Goal: Find specific page/section: Find specific page/section

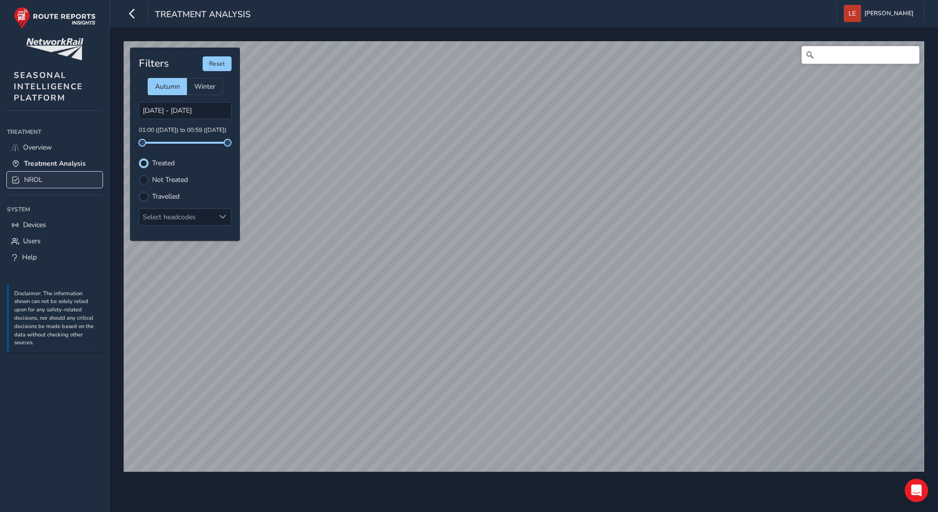
click at [33, 182] on span "NROL" at bounding box center [33, 179] width 19 height 9
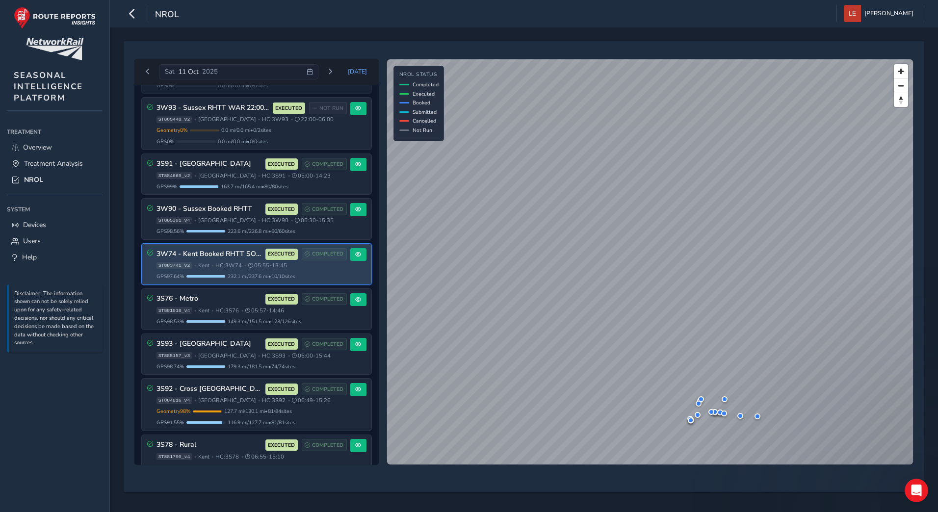
scroll to position [309, 0]
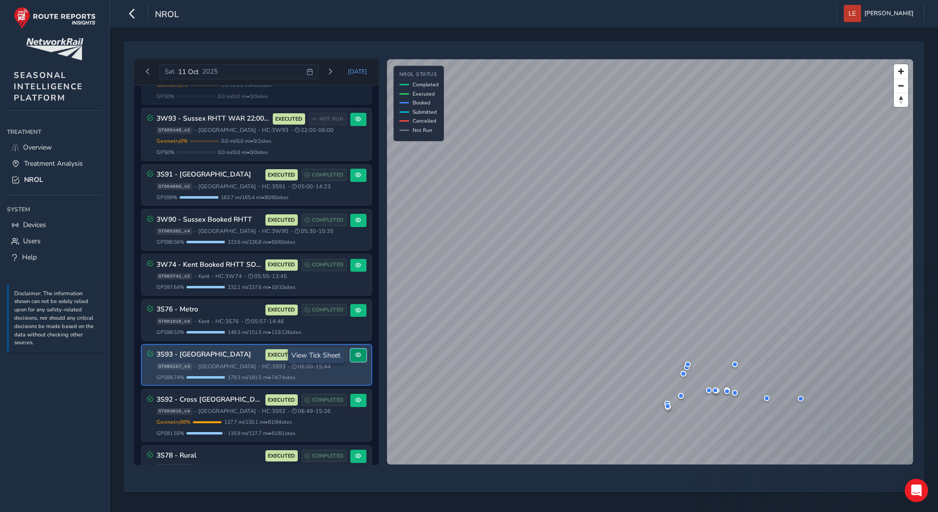
click at [355, 353] on span at bounding box center [358, 355] width 6 height 6
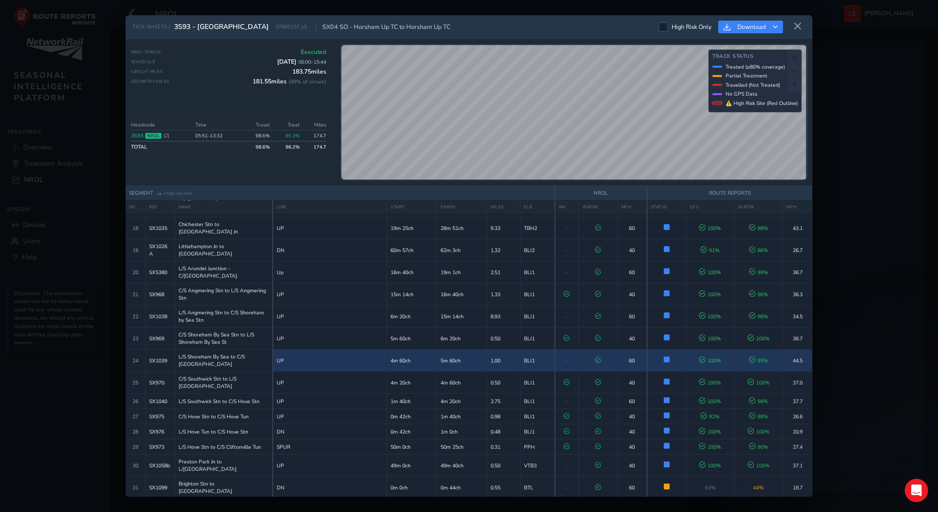
scroll to position [245, 0]
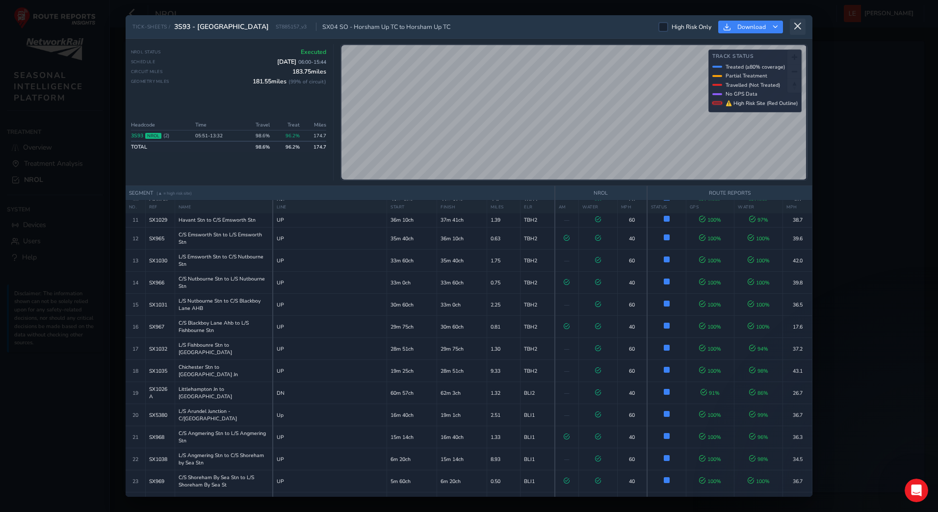
click at [797, 29] on icon at bounding box center [797, 26] width 9 height 9
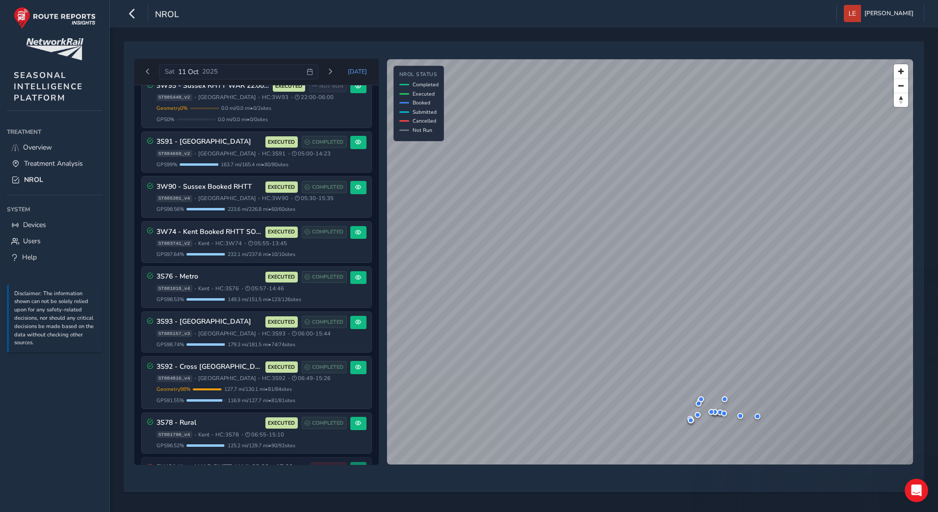
scroll to position [399, 0]
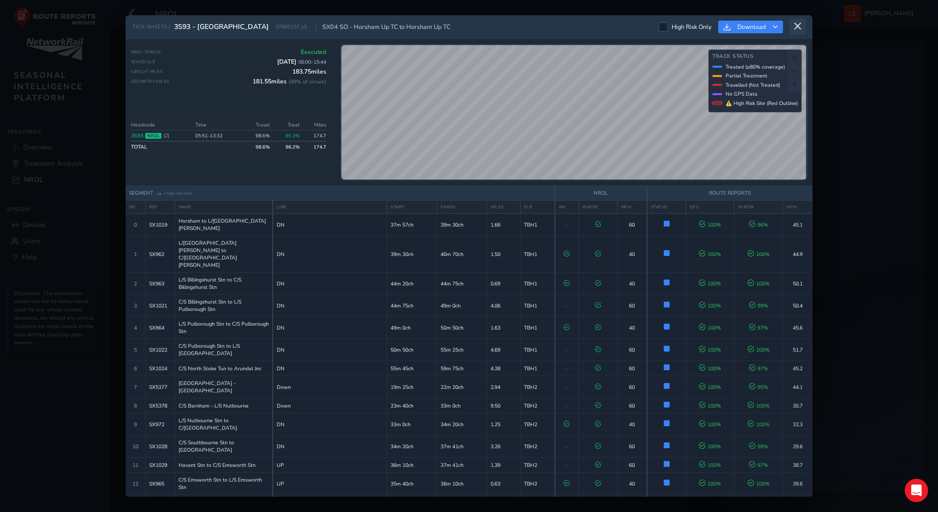
click at [796, 23] on icon at bounding box center [797, 26] width 9 height 9
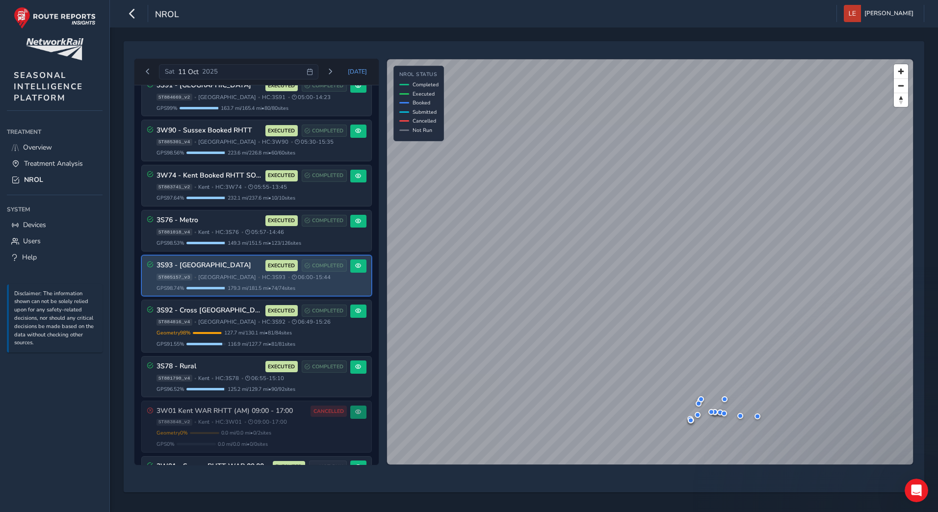
scroll to position [399, 0]
click at [351, 259] on button at bounding box center [358, 265] width 16 height 13
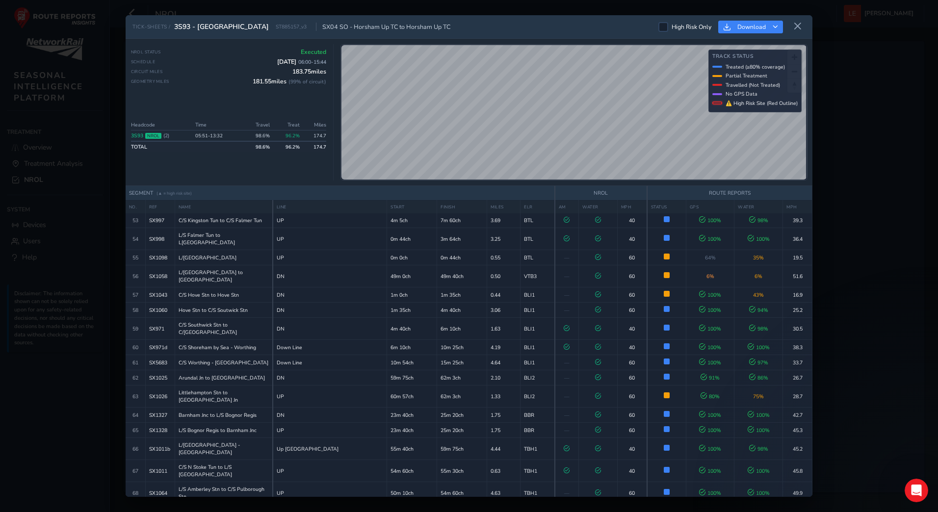
scroll to position [1104, 0]
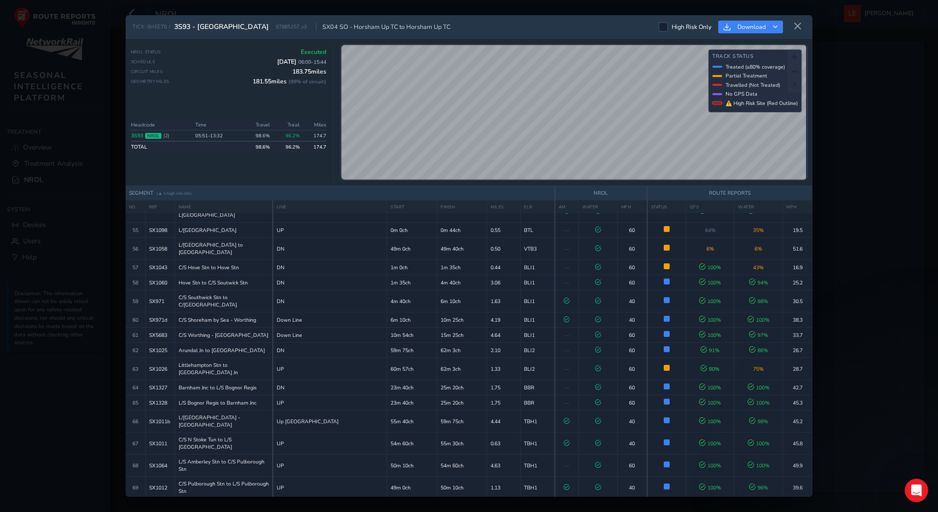
click at [798, 26] on icon at bounding box center [797, 26] width 9 height 9
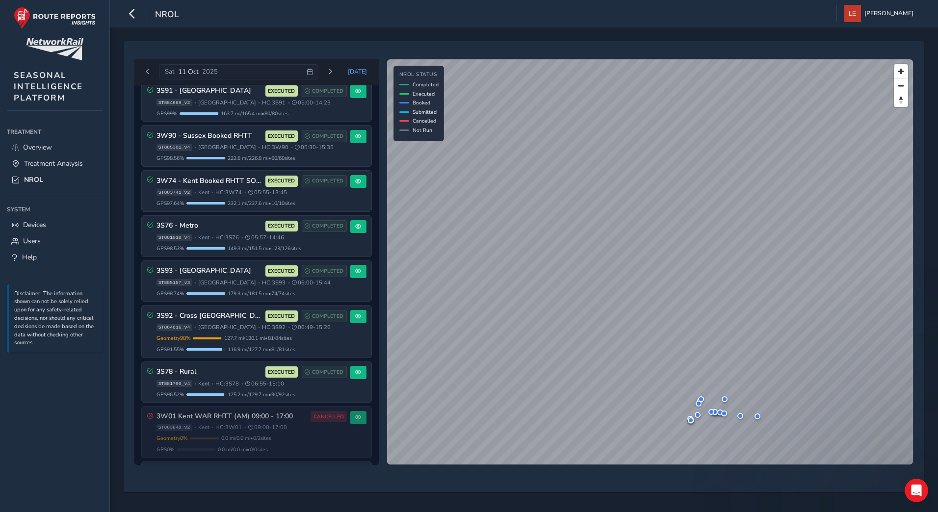
scroll to position [399, 0]
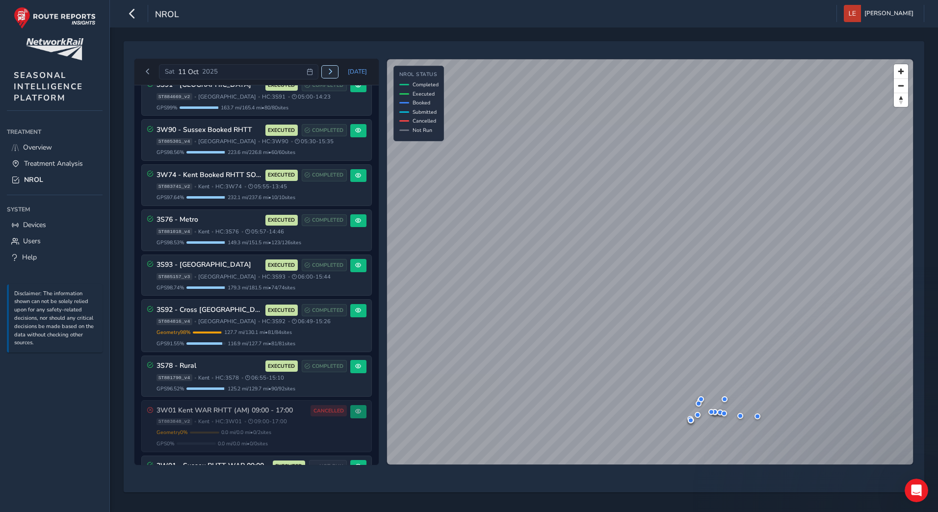
click at [336, 73] on button "Next day" at bounding box center [330, 72] width 16 height 12
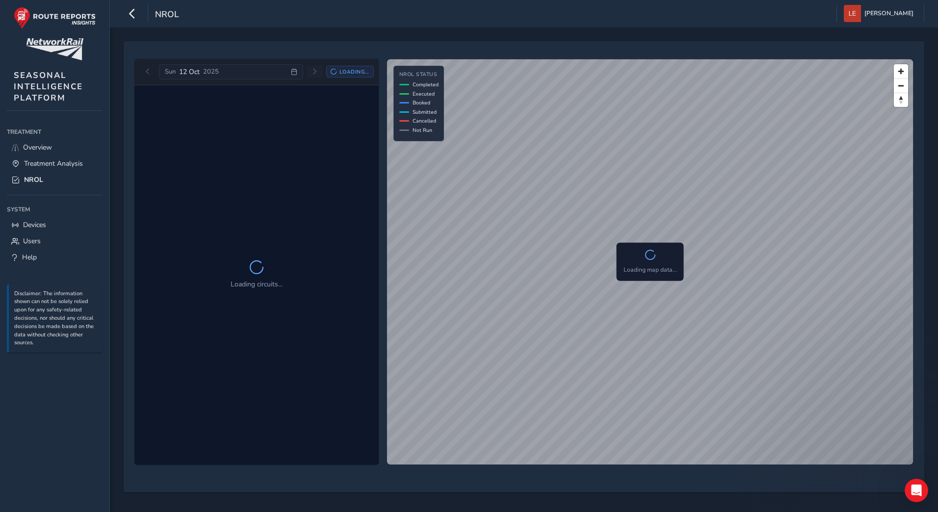
click at [336, 73] on icon at bounding box center [334, 72] width 6 height 6
click at [336, 73] on icon at bounding box center [333, 71] width 7 height 7
click at [336, 73] on icon at bounding box center [334, 72] width 6 height 6
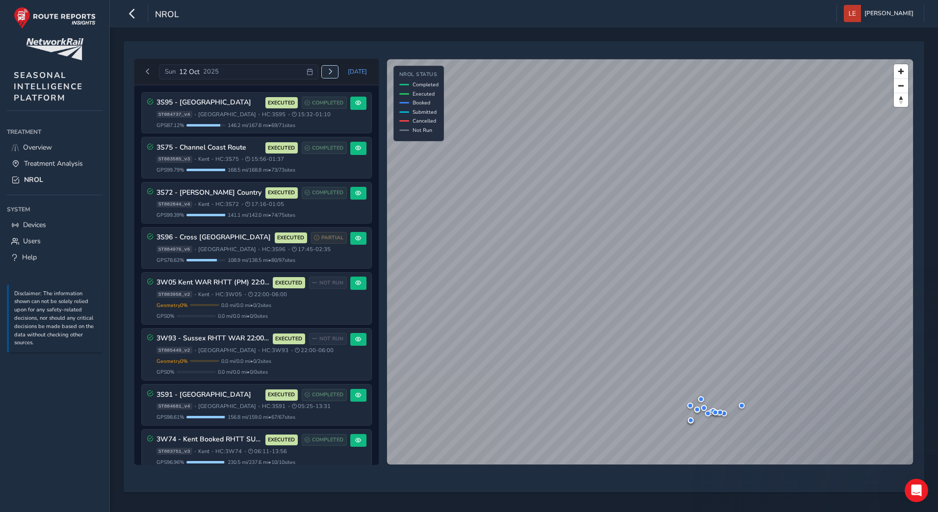
click at [333, 73] on span "Next day" at bounding box center [330, 72] width 6 height 6
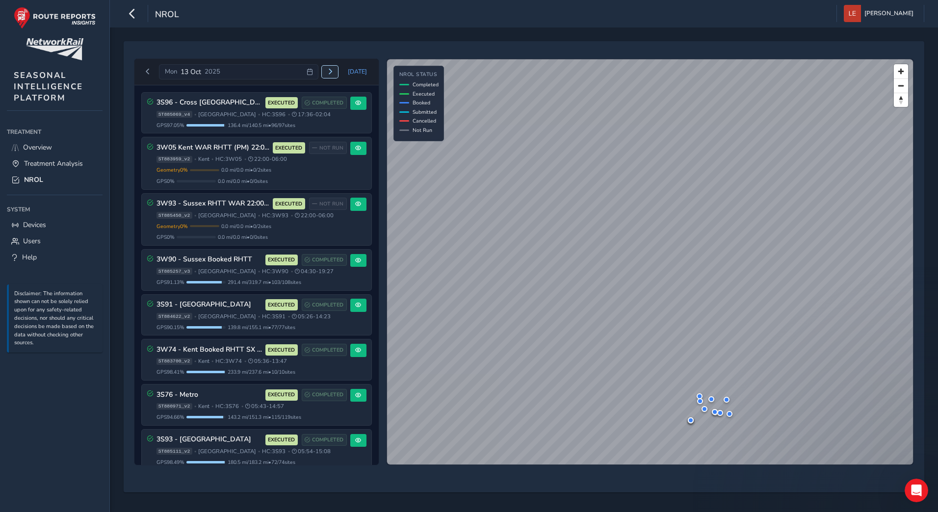
click at [333, 71] on span "Next day" at bounding box center [330, 72] width 6 height 6
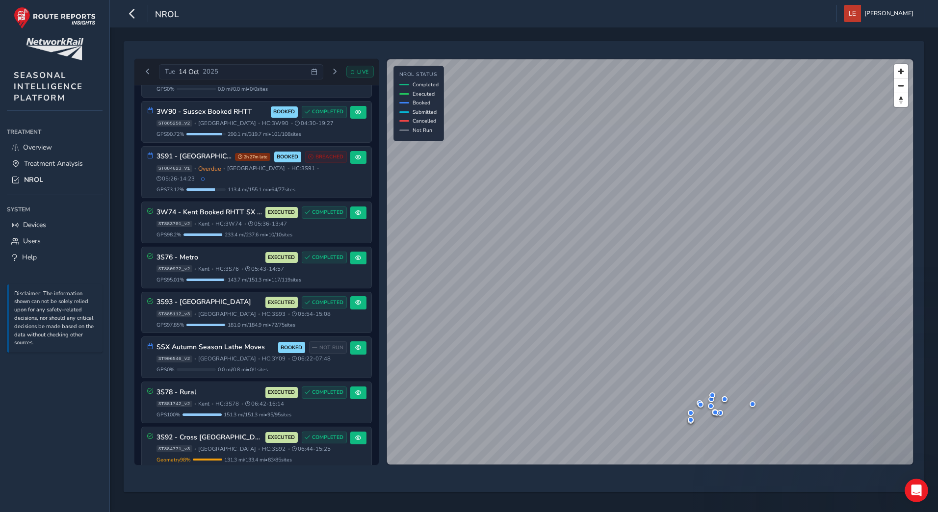
scroll to position [311, 0]
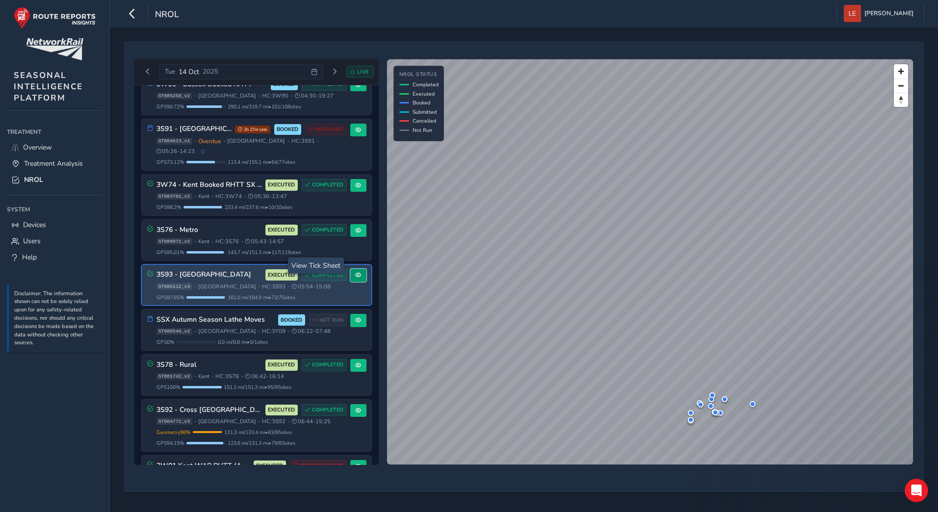
click at [350, 269] on button at bounding box center [358, 275] width 16 height 13
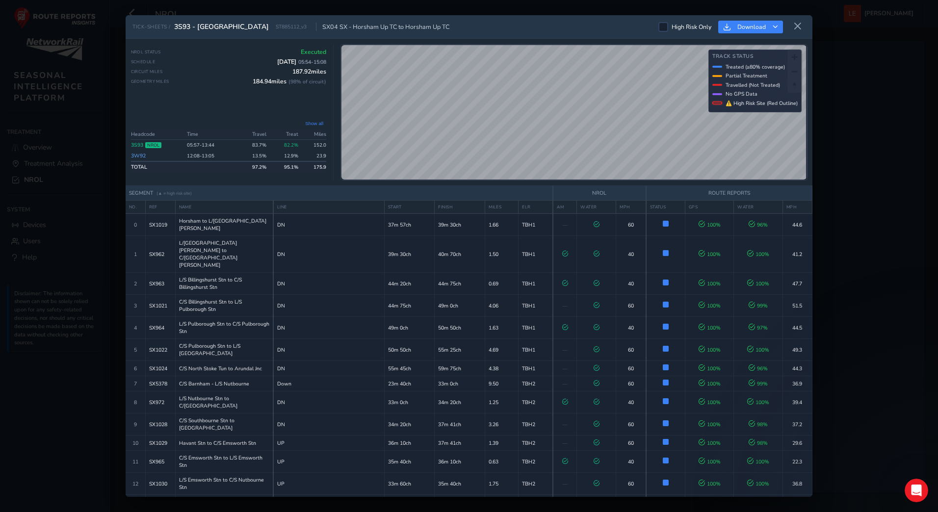
click at [138, 155] on link "3W92" at bounding box center [138, 155] width 15 height 7
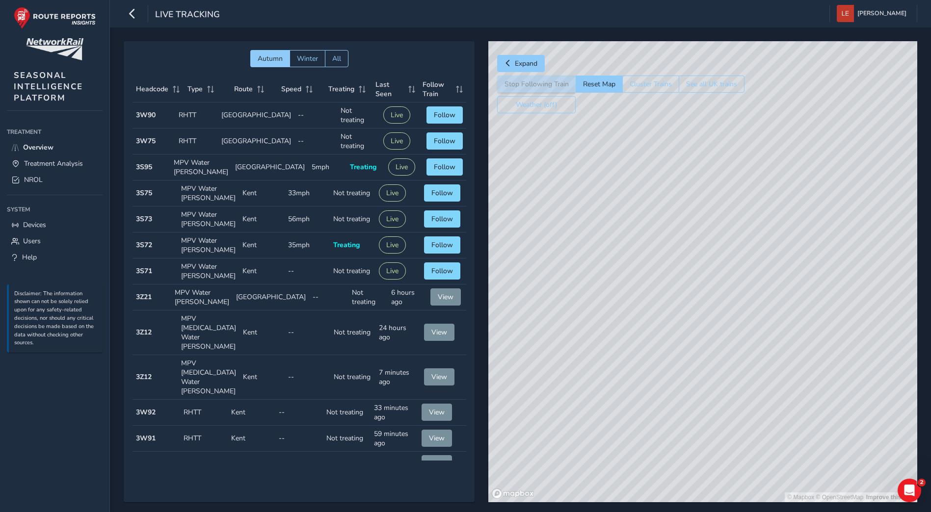
click at [767, 325] on div "© Mapbox © OpenStreetMap Improve this map" at bounding box center [702, 271] width 429 height 461
click at [912, 483] on div "Open Intercom Messenger" at bounding box center [908, 489] width 32 height 32
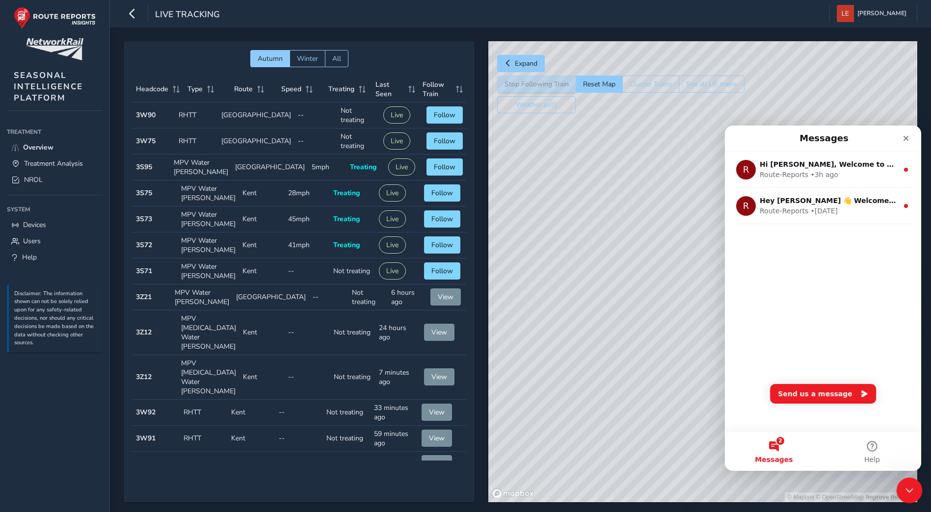
click at [911, 484] on icon "Close Intercom Messenger" at bounding box center [908, 489] width 12 height 12
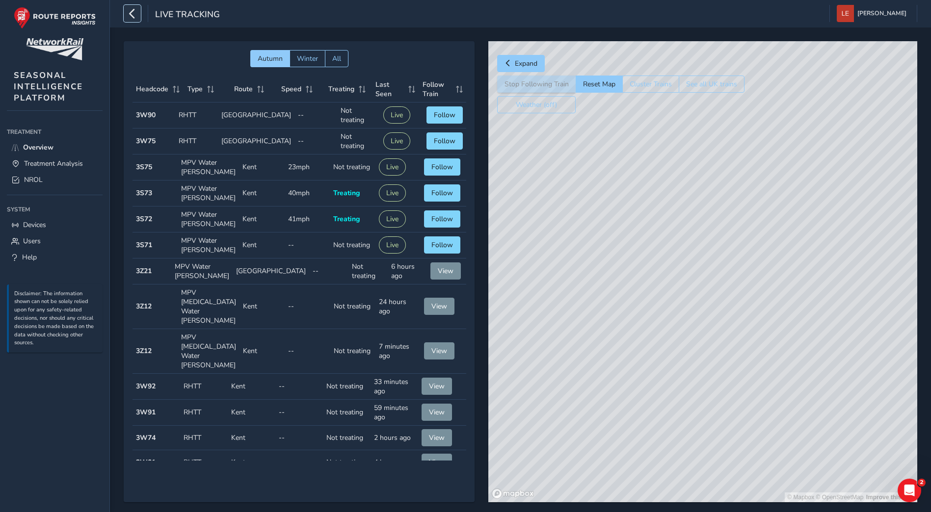
click at [136, 14] on icon "button" at bounding box center [132, 13] width 10 height 17
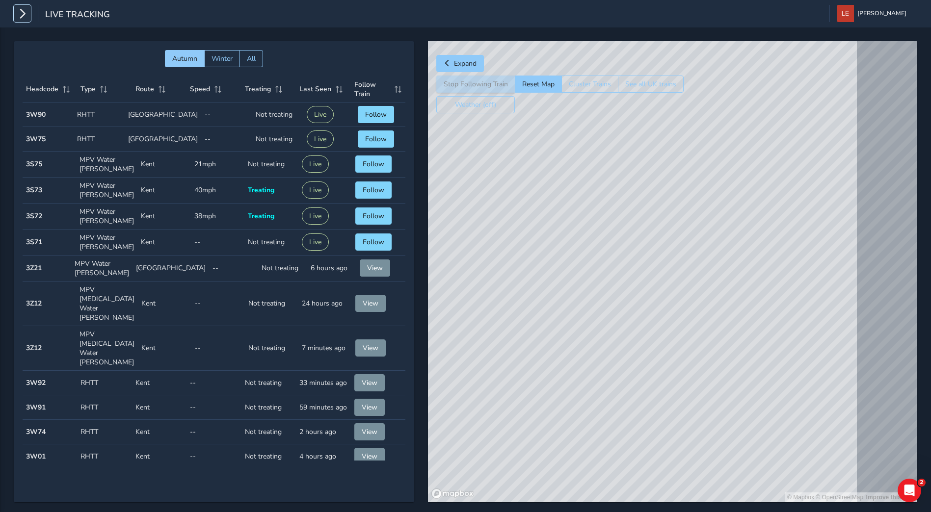
click at [23, 15] on icon "button" at bounding box center [22, 13] width 10 height 17
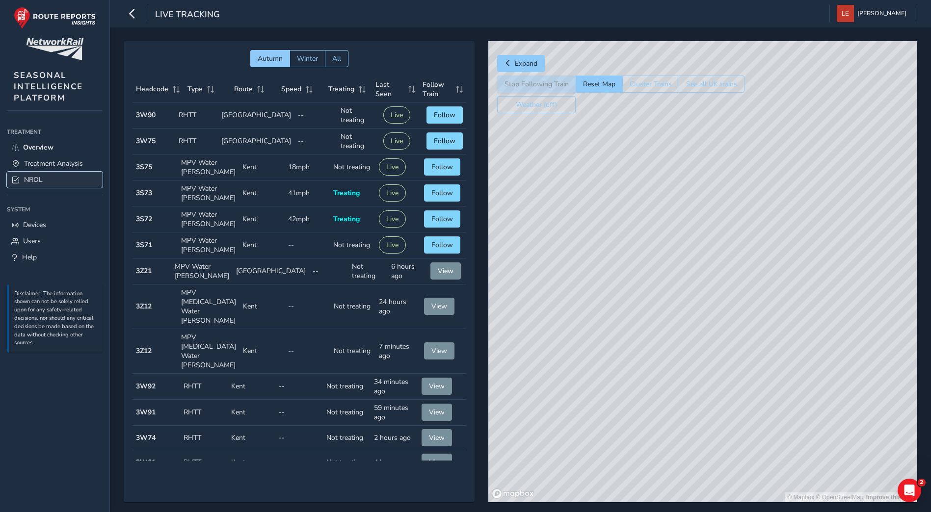
click at [30, 182] on span "NROL" at bounding box center [33, 179] width 19 height 9
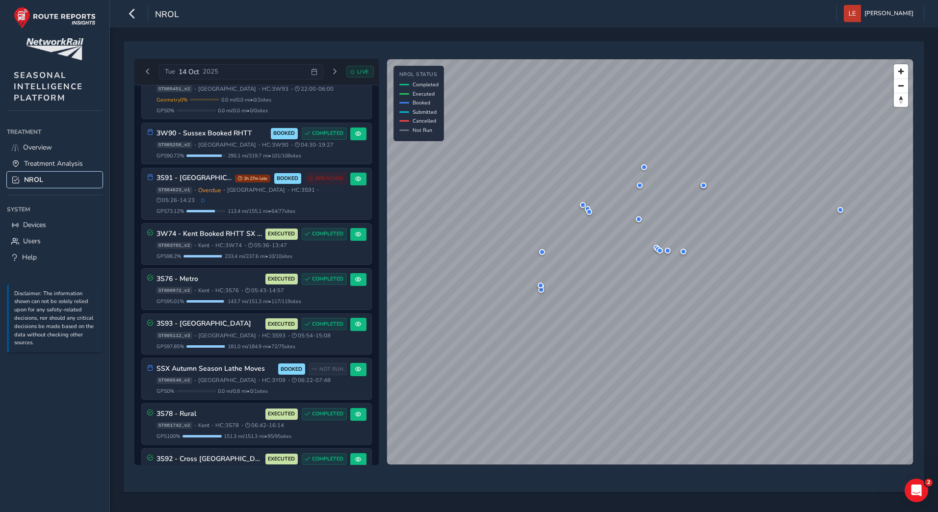
scroll to position [114, 0]
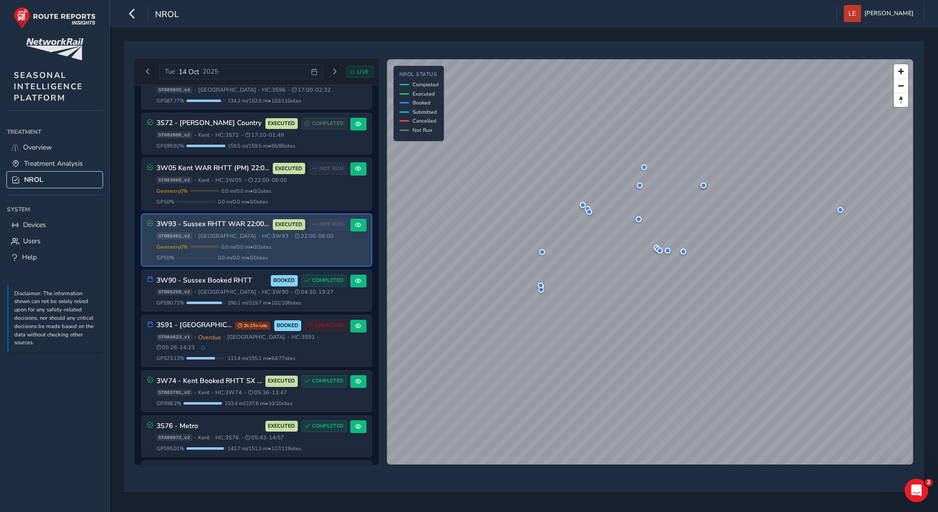
click at [7, 172] on link "NROL" at bounding box center [55, 180] width 96 height 16
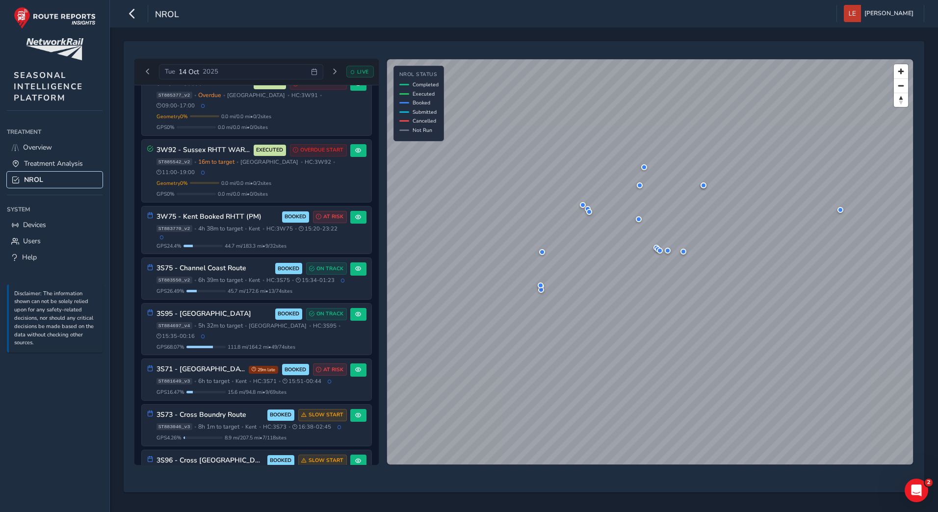
scroll to position [960, 0]
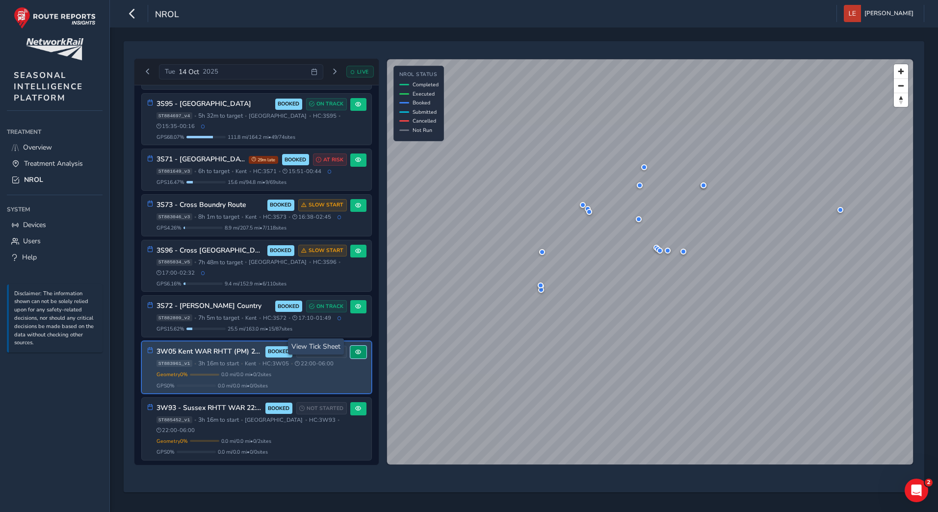
click at [353, 352] on button at bounding box center [358, 352] width 16 height 13
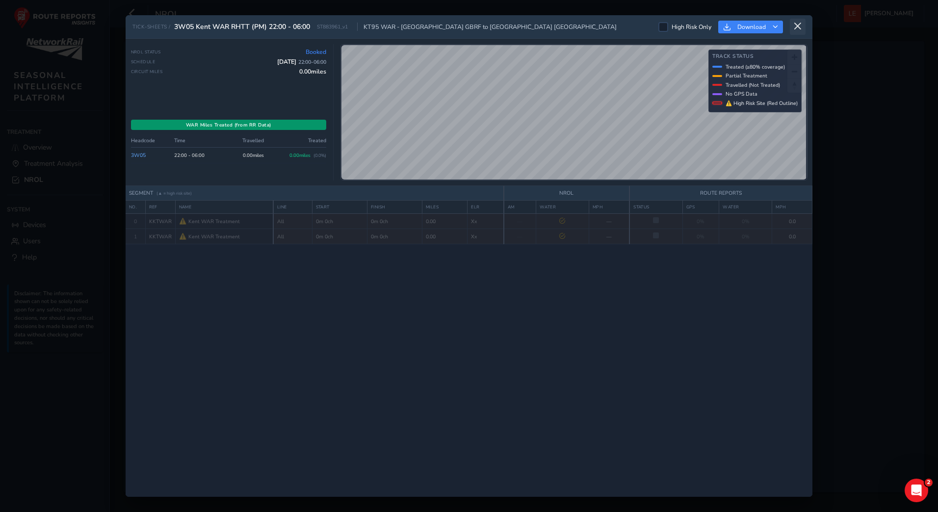
click at [798, 24] on icon at bounding box center [797, 26] width 9 height 9
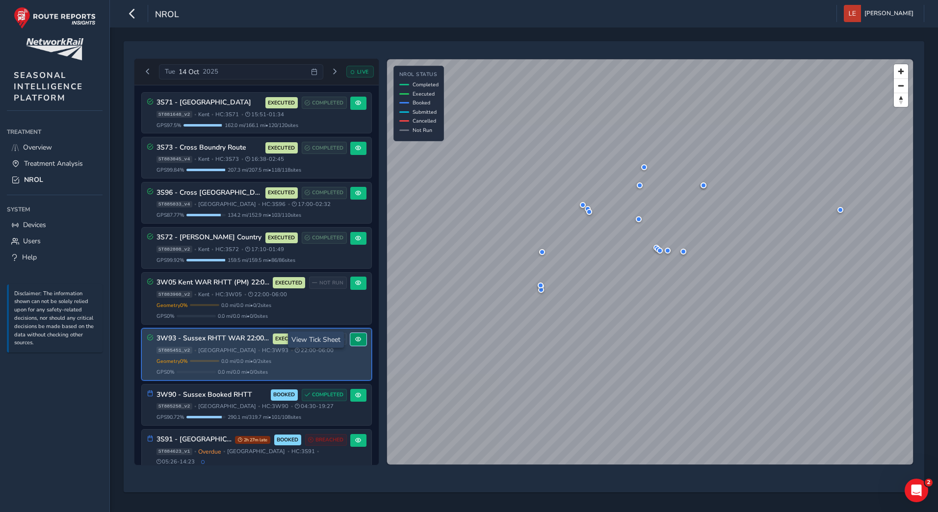
click at [355, 339] on span at bounding box center [358, 340] width 6 height 6
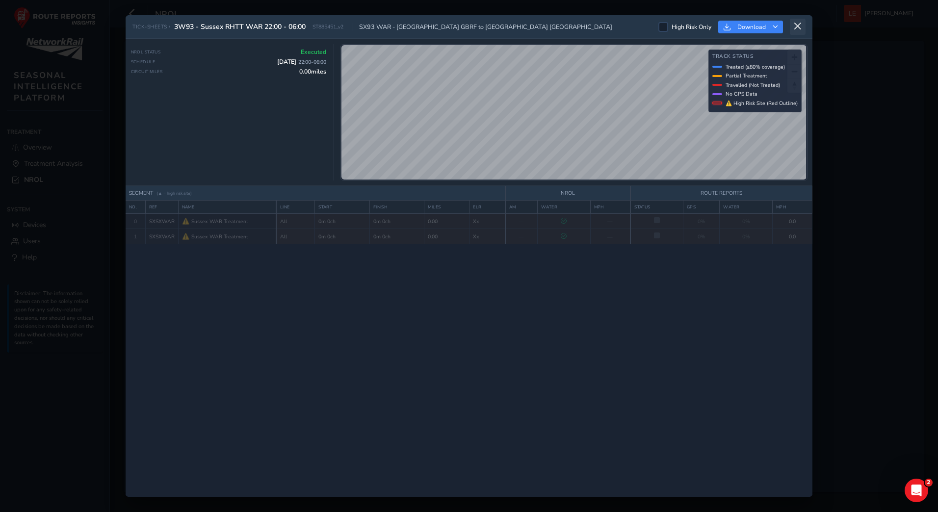
click at [798, 27] on icon at bounding box center [797, 26] width 9 height 9
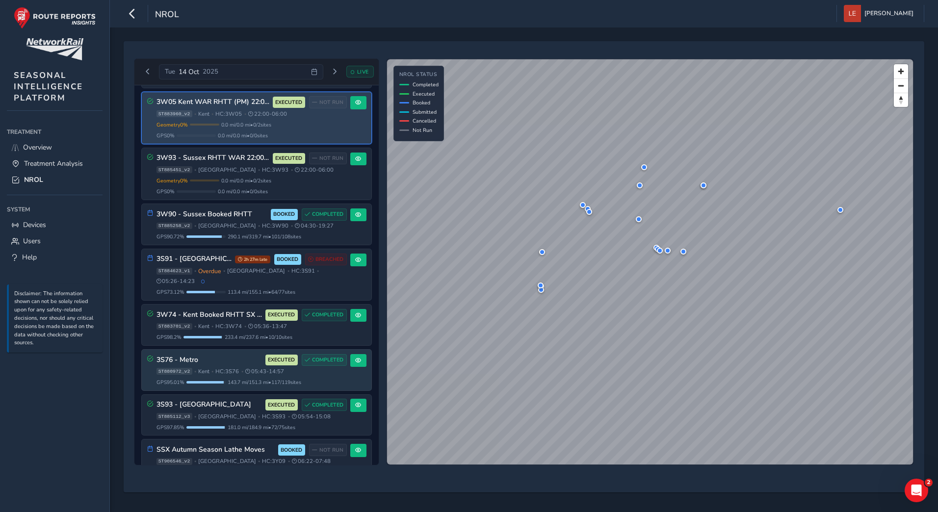
scroll to position [196, 0]
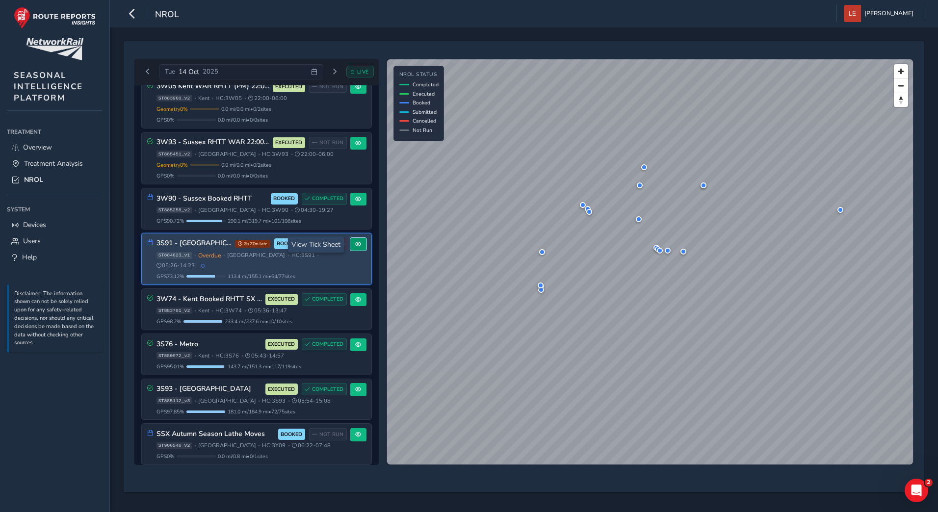
click at [358, 244] on button at bounding box center [358, 244] width 16 height 13
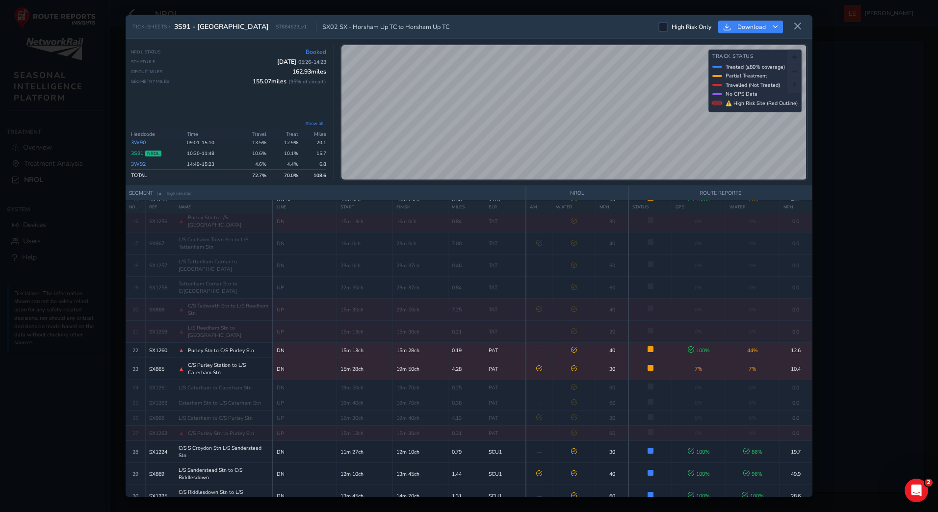
scroll to position [323, 0]
